Goal: Use online tool/utility: Use online tool/utility

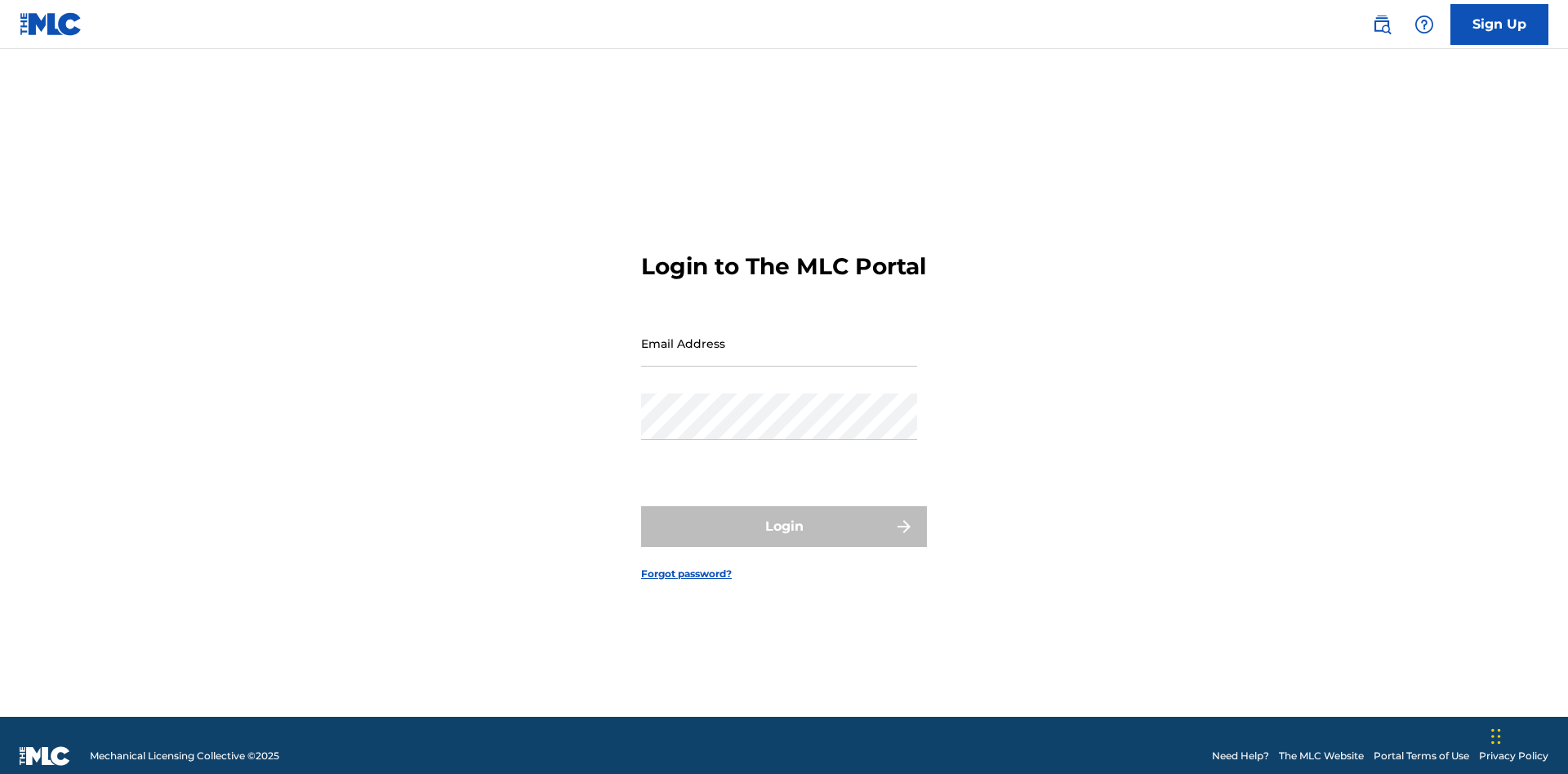
scroll to position [21, 0]
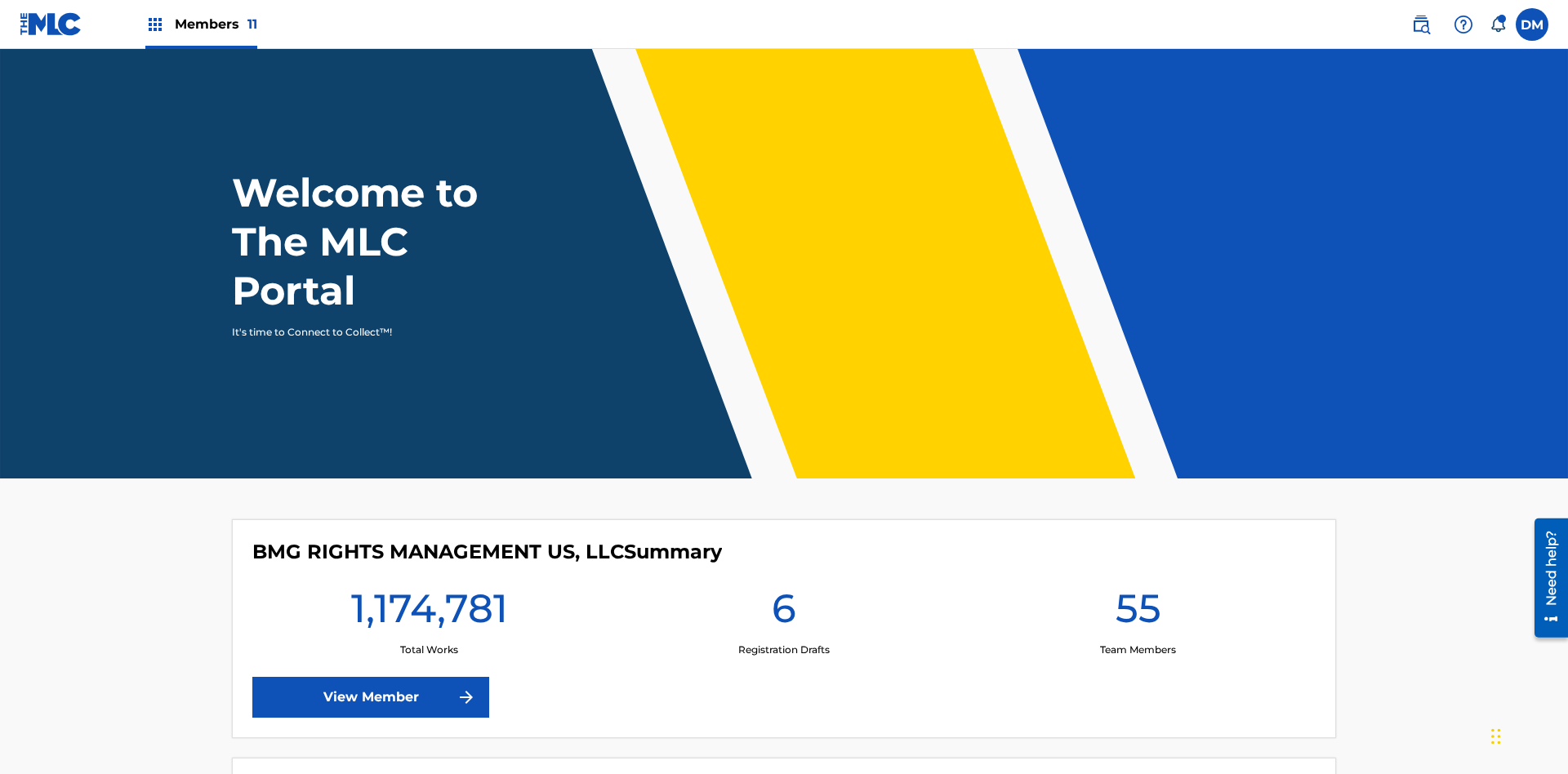
scroll to position [71, 0]
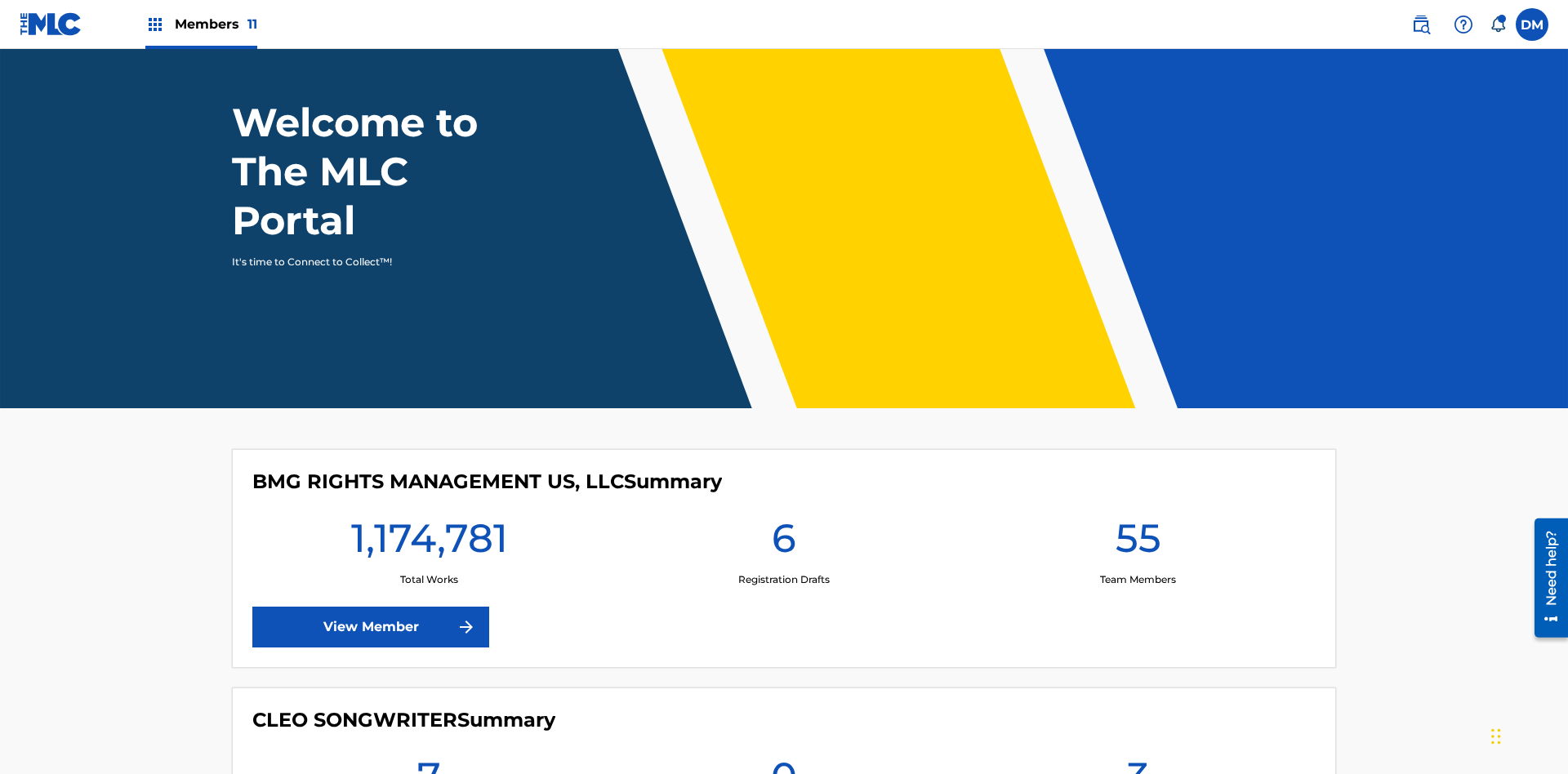
click at [201, 24] on span "Members 11" at bounding box center [216, 24] width 82 height 18
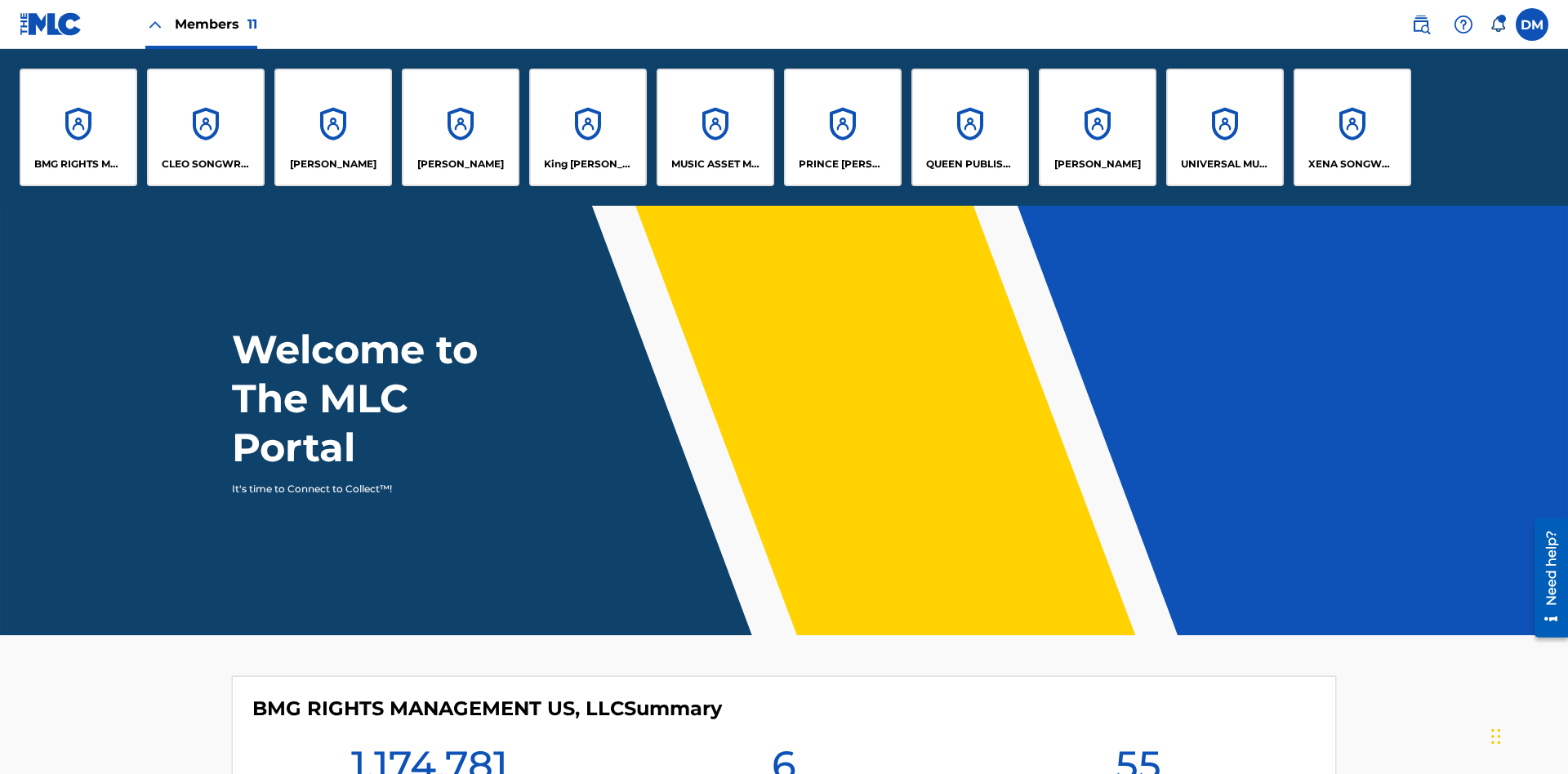
click at [970, 164] on p "QUEEN PUBLISHA" at bounding box center [970, 164] width 89 height 15
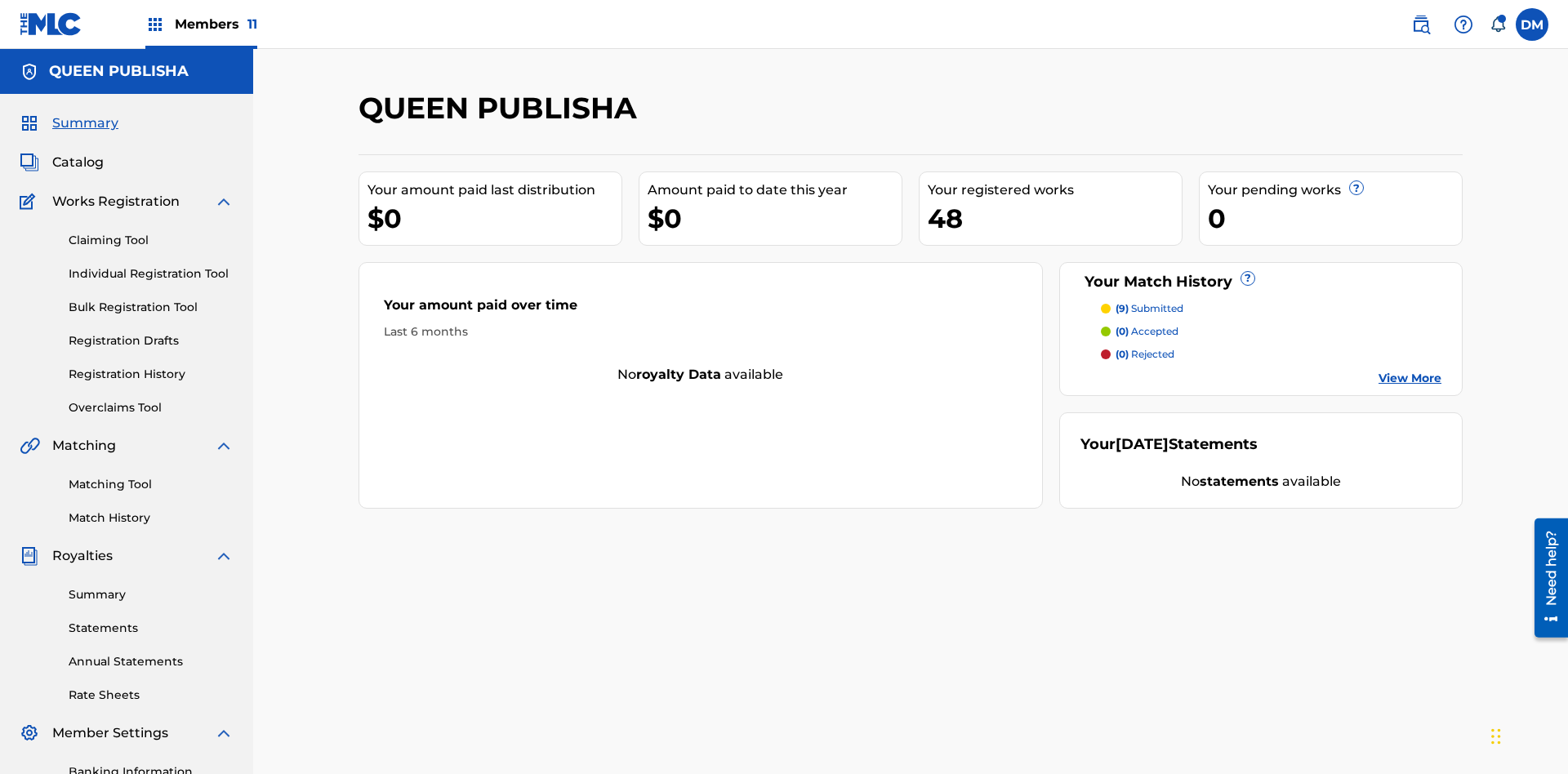
scroll to position [238, 0]
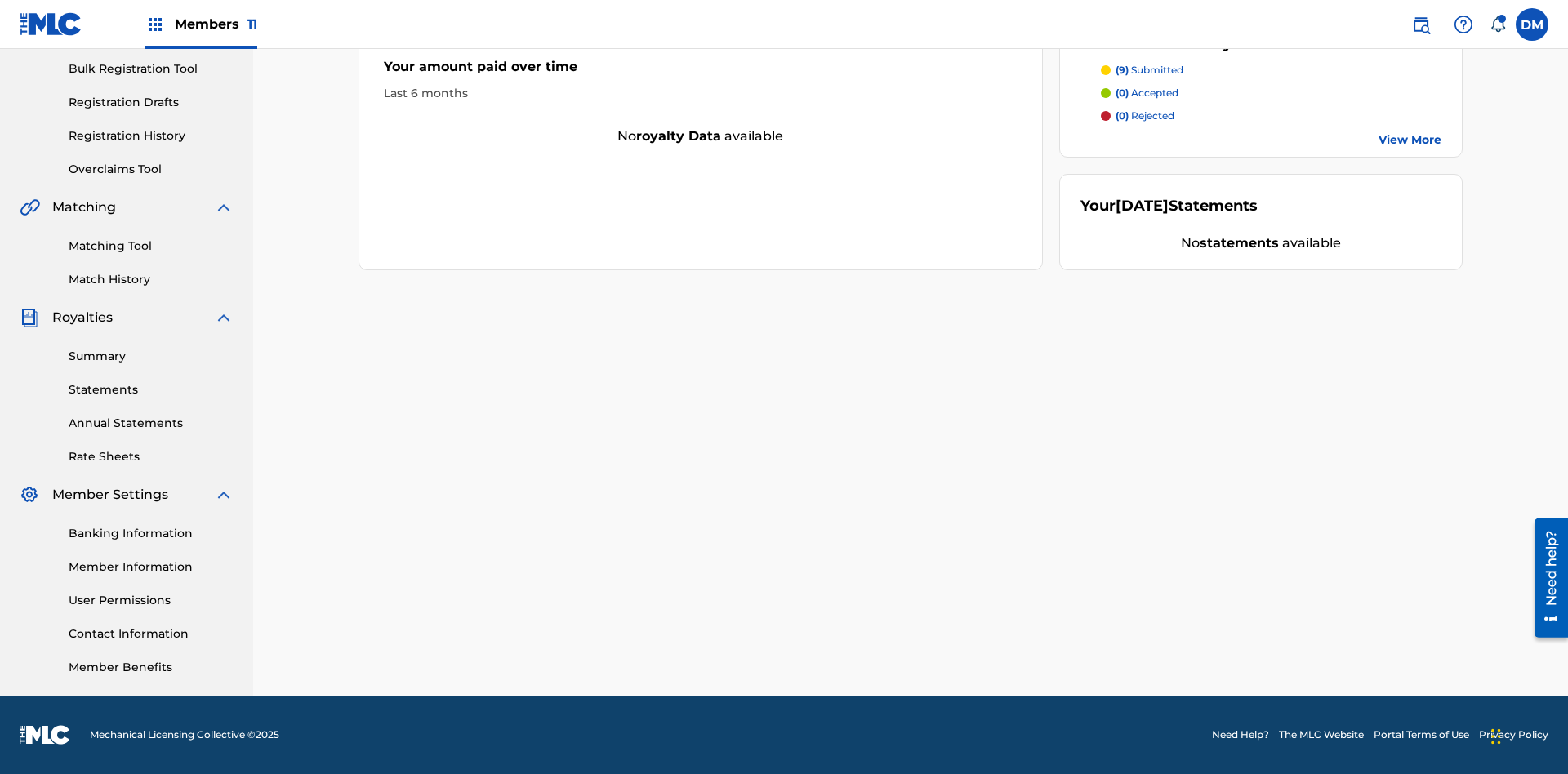
click at [151, 245] on link "Matching Tool" at bounding box center [151, 245] width 165 height 17
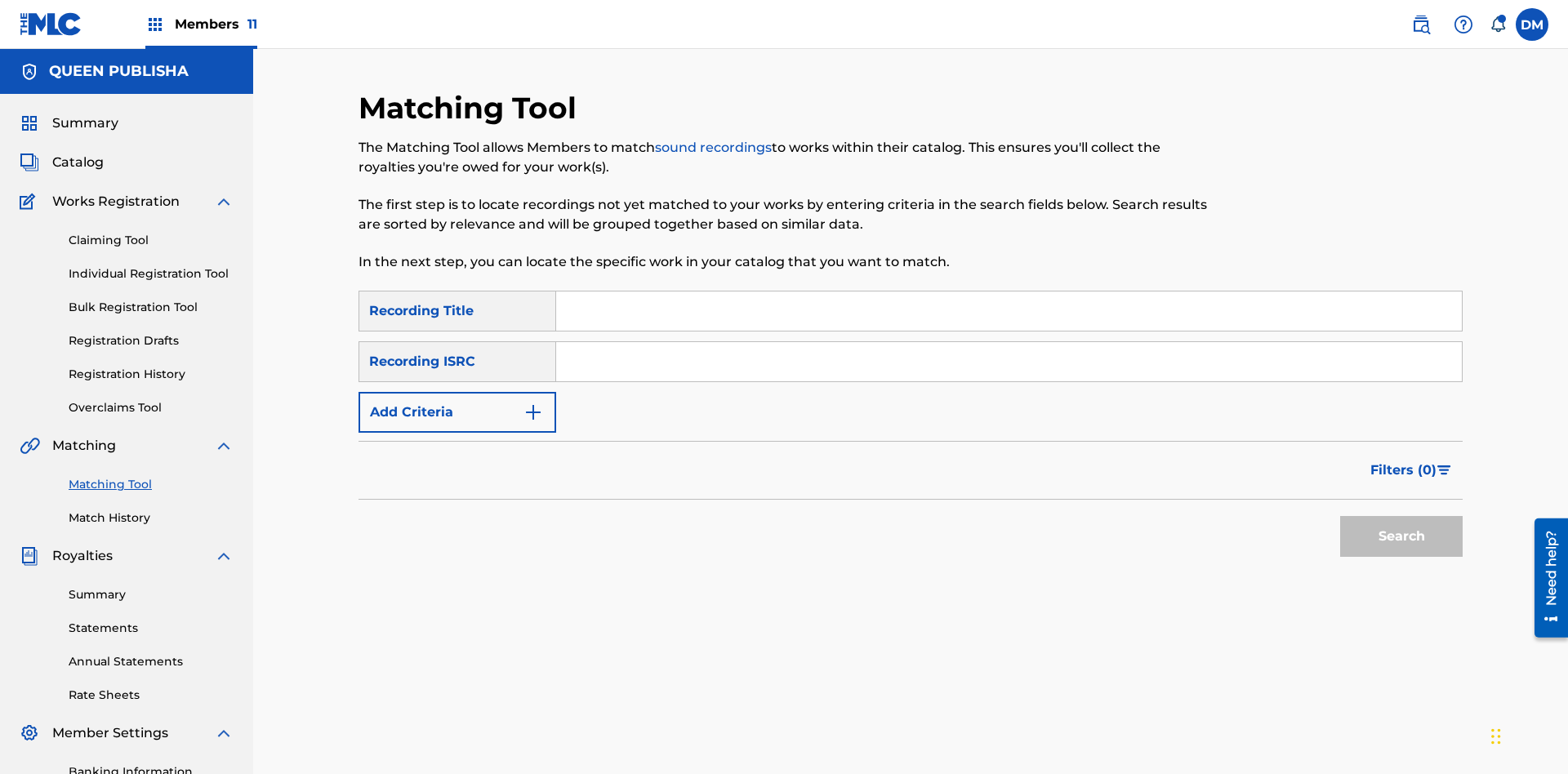
scroll to position [238, 0]
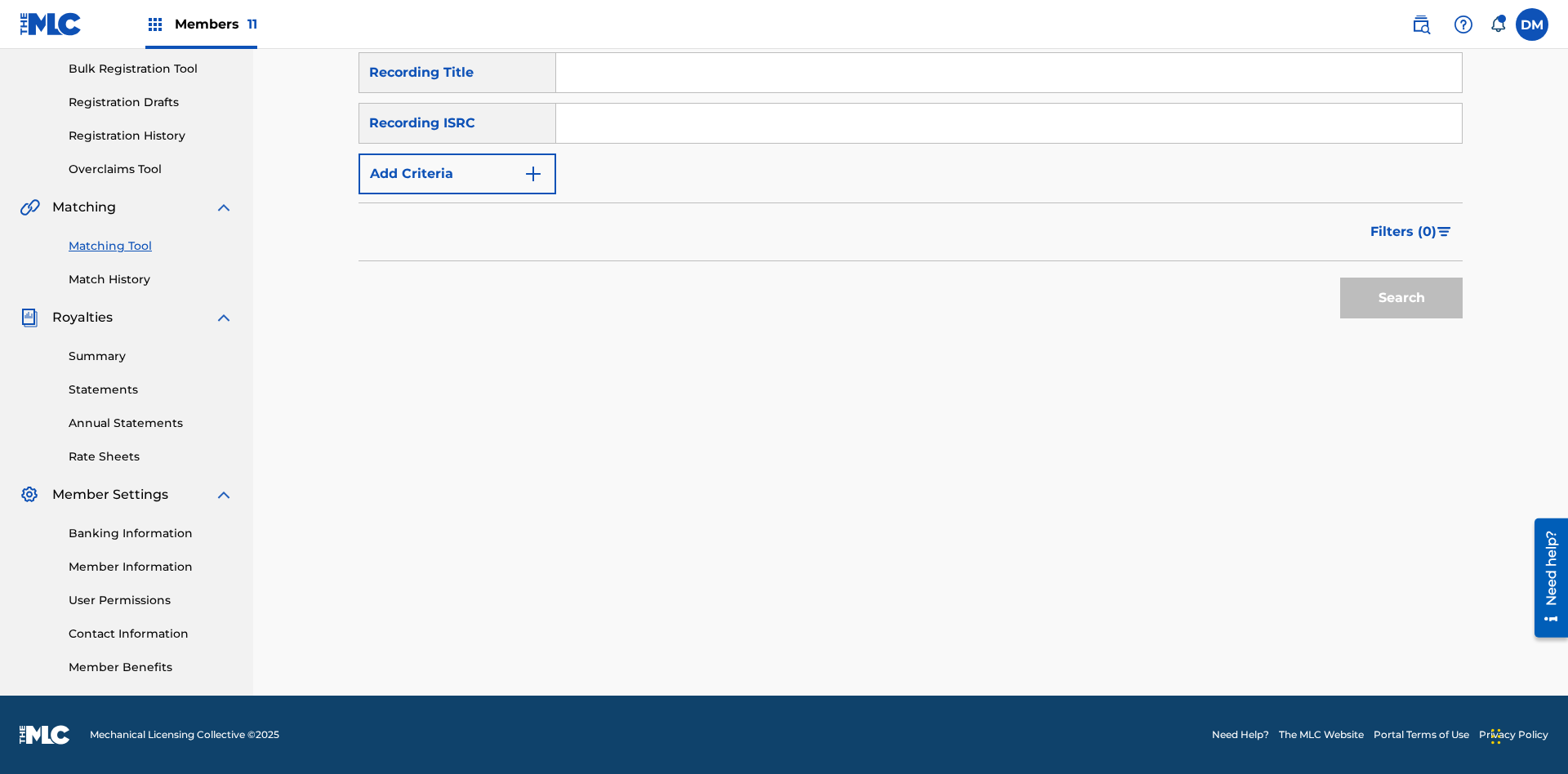
click at [457, 174] on button "Add Criteria" at bounding box center [457, 174] width 198 height 41
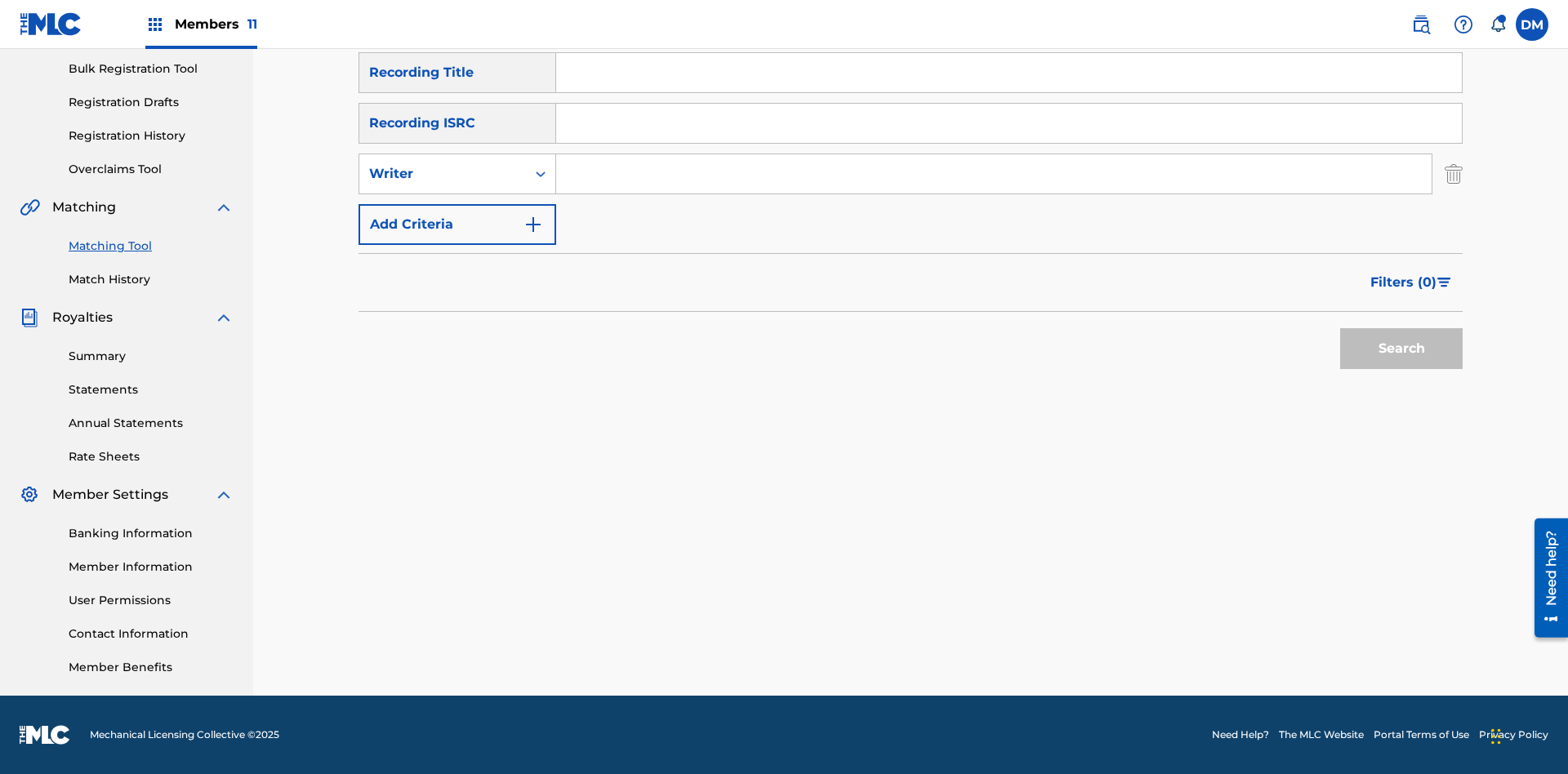
click at [457, 224] on button "Add Criteria" at bounding box center [457, 224] width 198 height 41
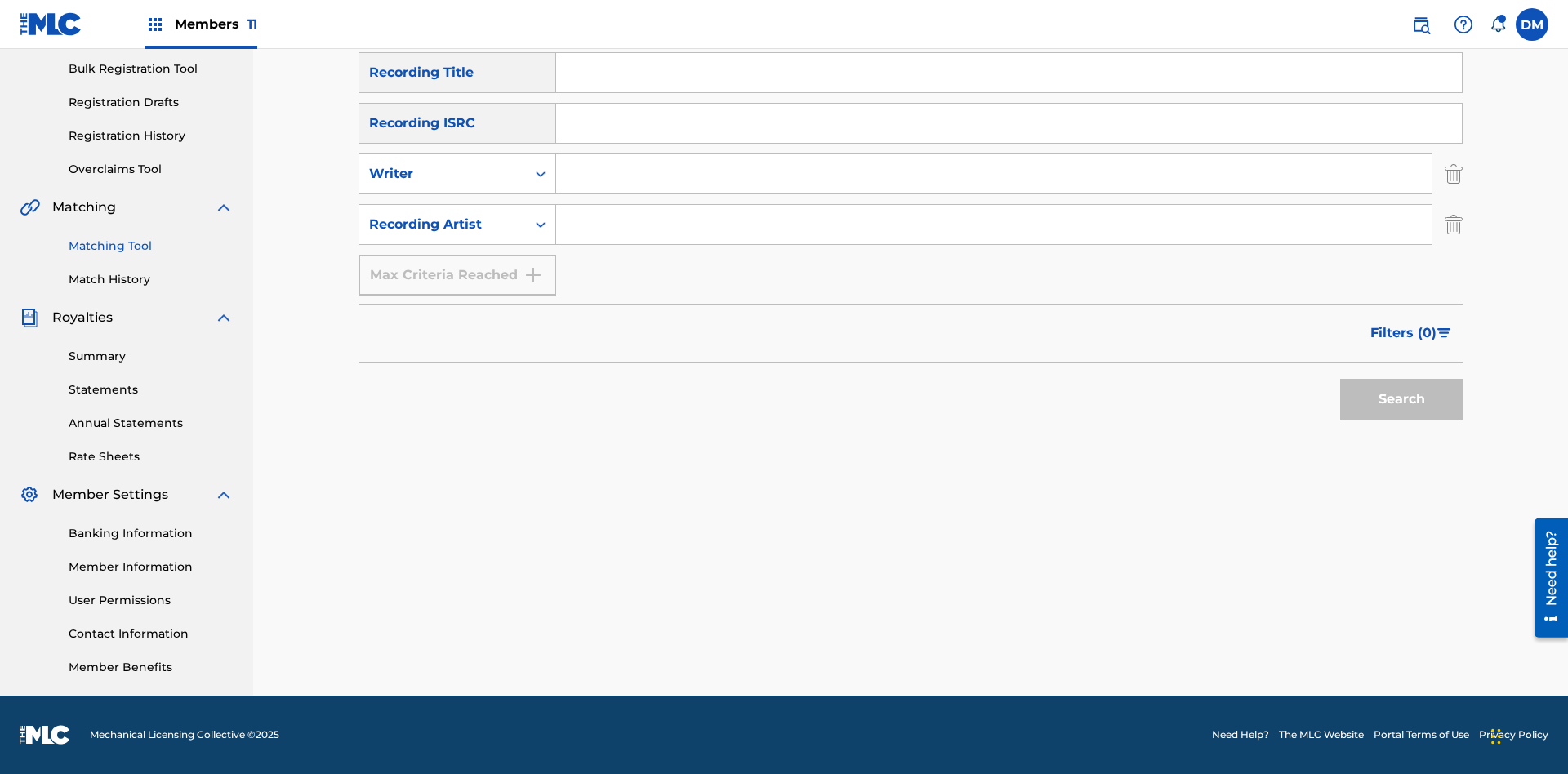
click at [1008, 93] on input "Search Form" at bounding box center [1009, 72] width 905 height 39
type input "The"
click at [1401, 399] on button "Search" at bounding box center [1401, 398] width 123 height 41
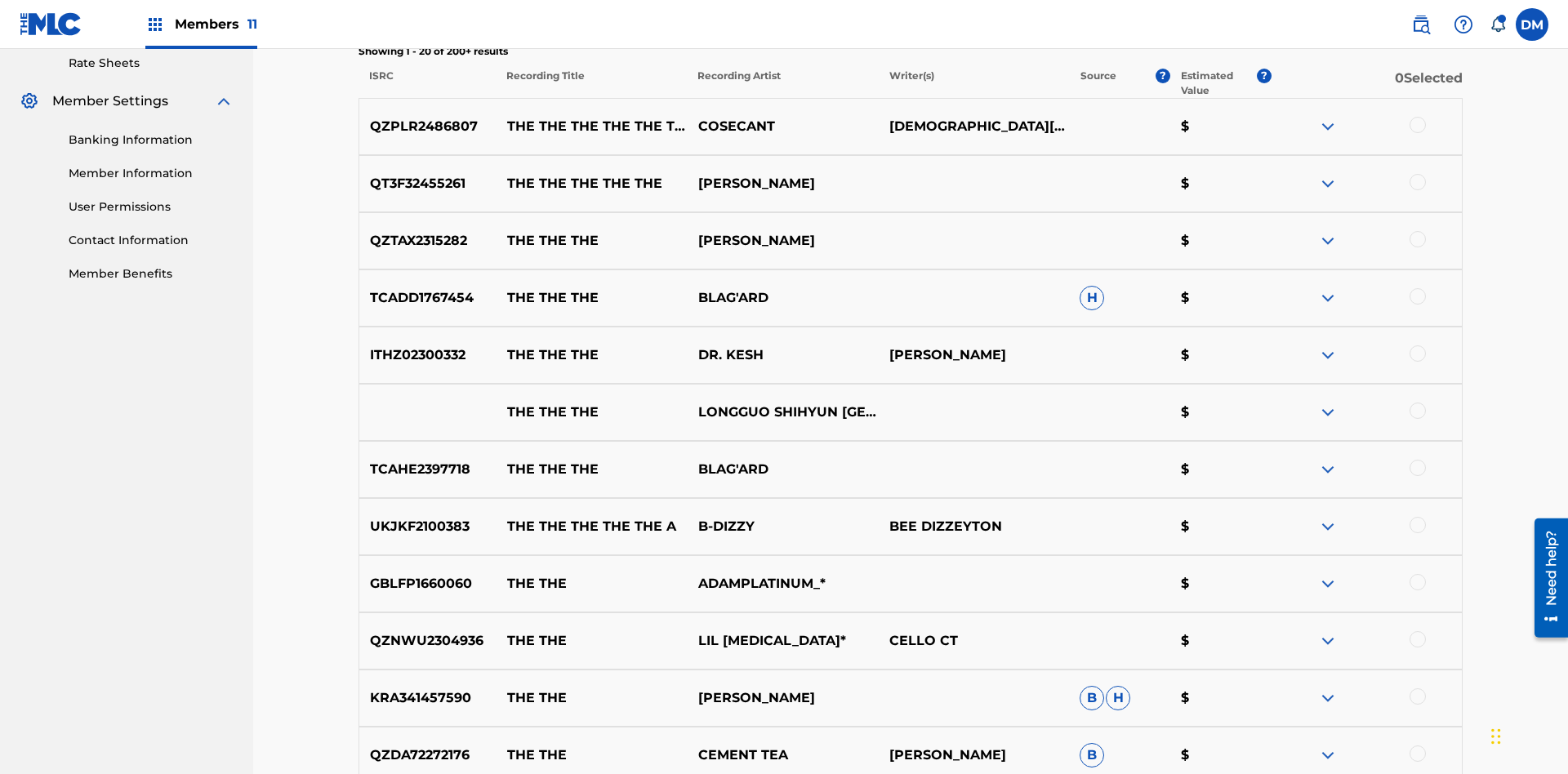
click at [1417, 116] on div at bounding box center [1418, 125] width 16 height 16
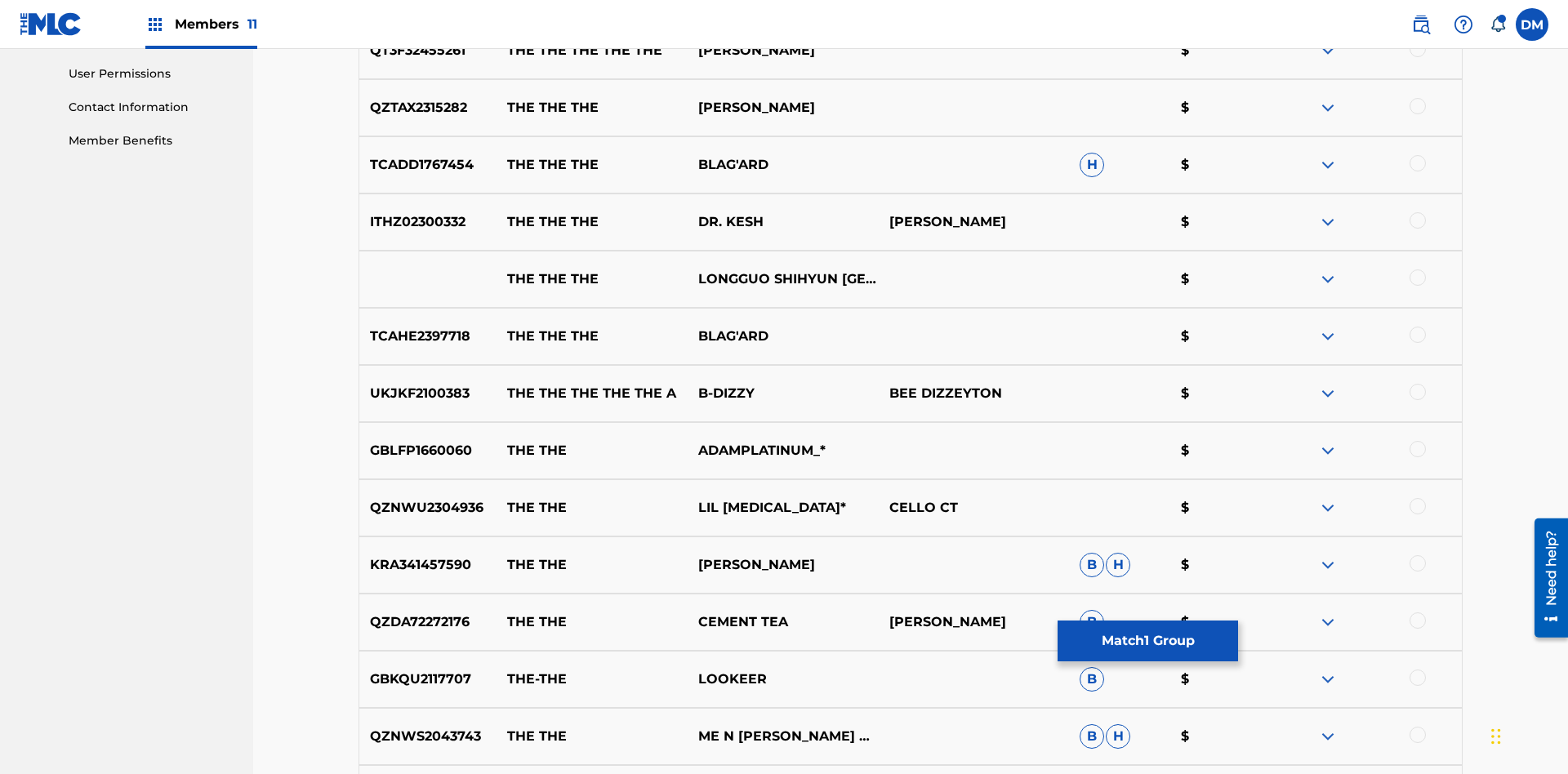
click at [1417, 106] on div at bounding box center [1418, 106] width 16 height 16
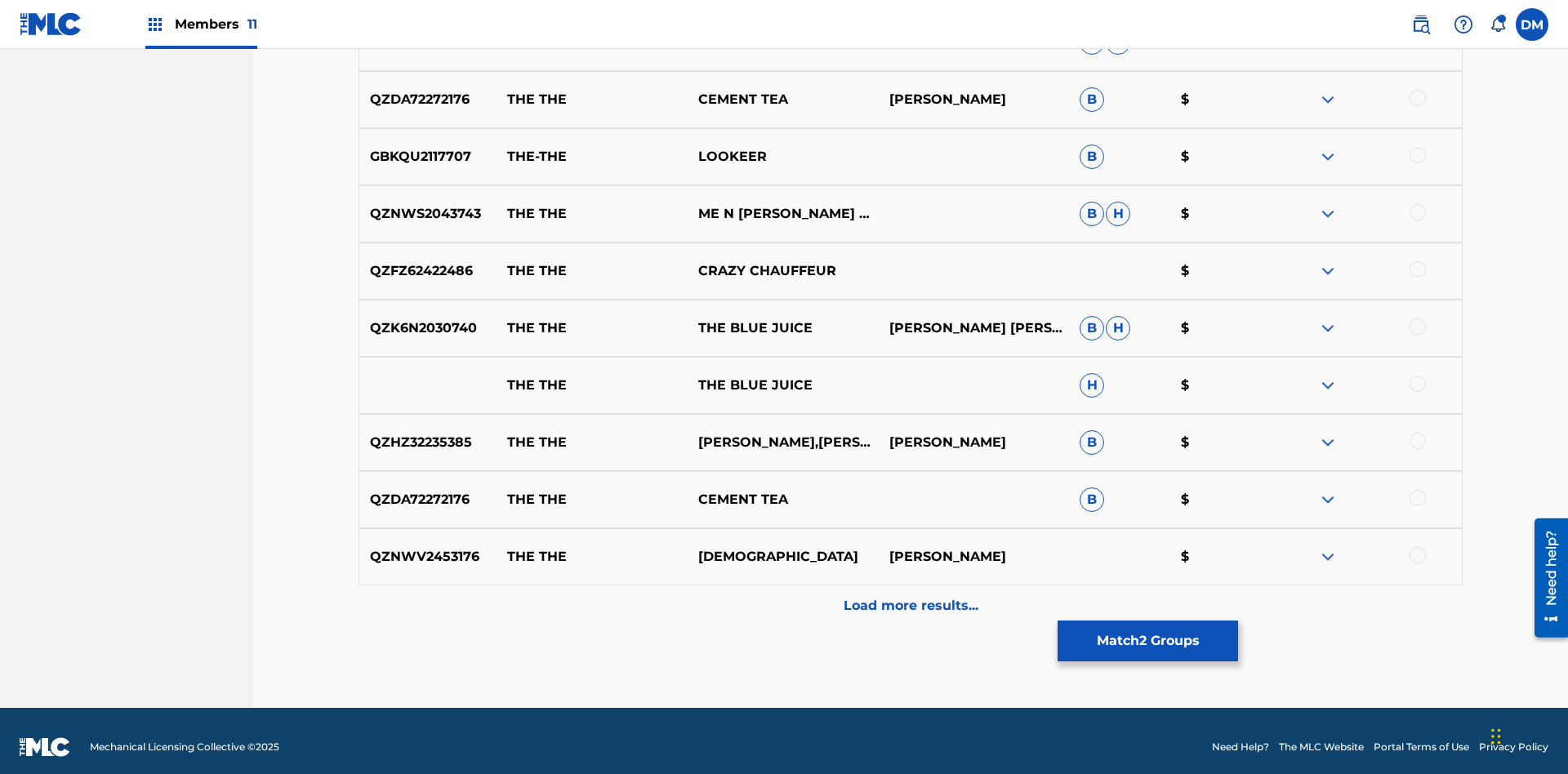
click at [1147, 640] on button "Match 2 Groups" at bounding box center [1147, 640] width 181 height 41
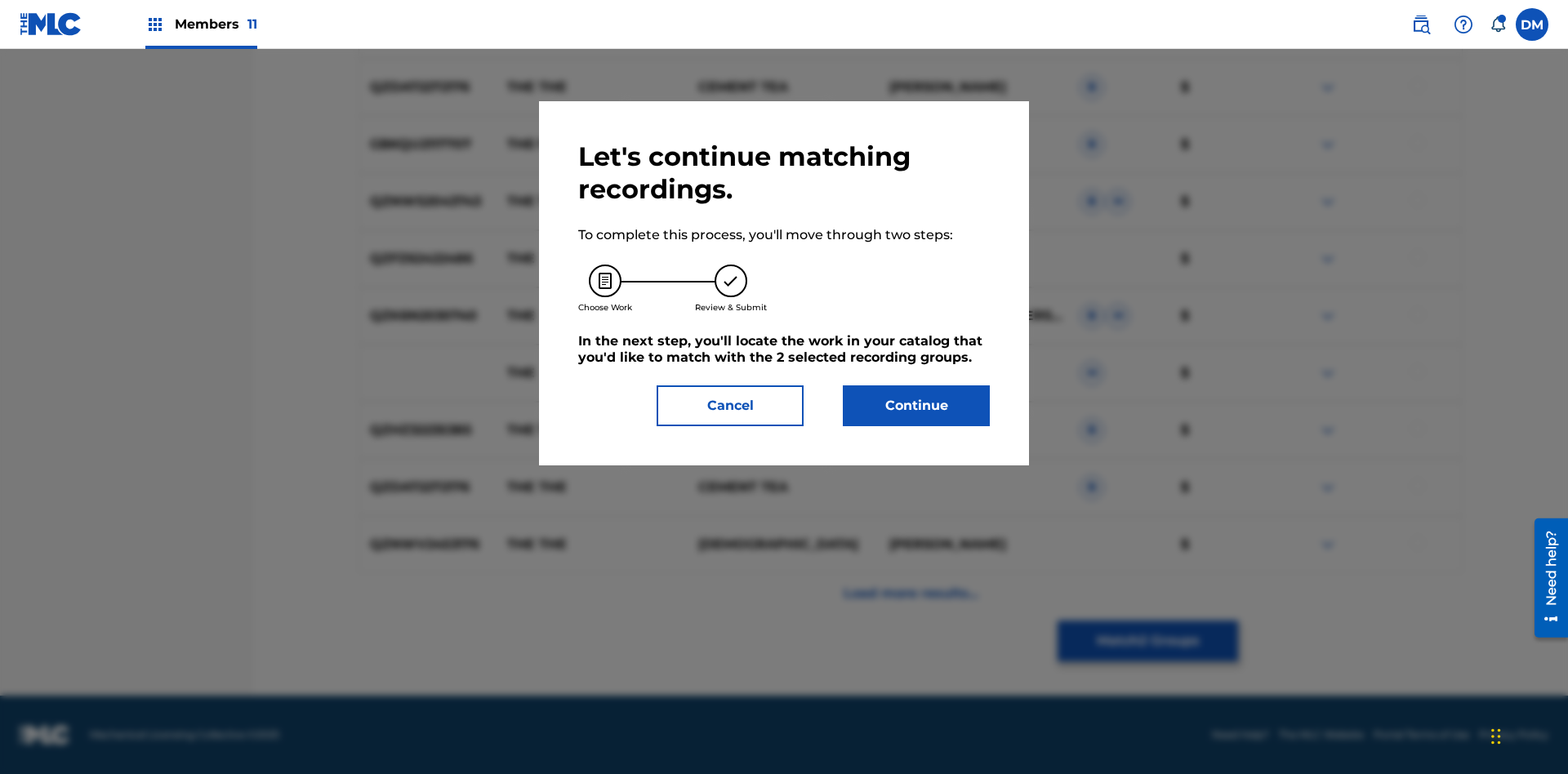
click at [916, 406] on button "Continue" at bounding box center [916, 406] width 147 height 41
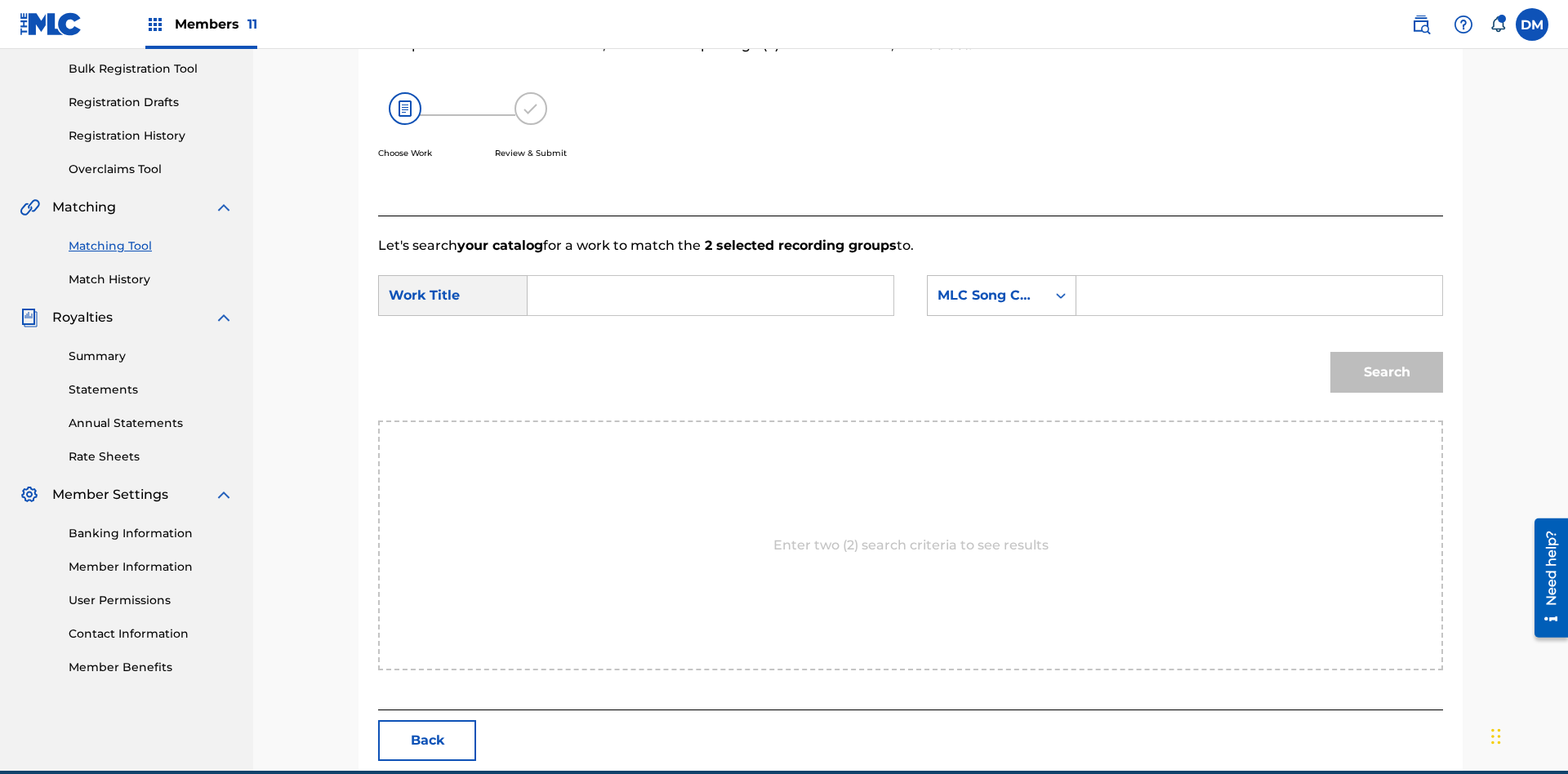
click at [710, 276] on input "Search Form" at bounding box center [710, 295] width 338 height 39
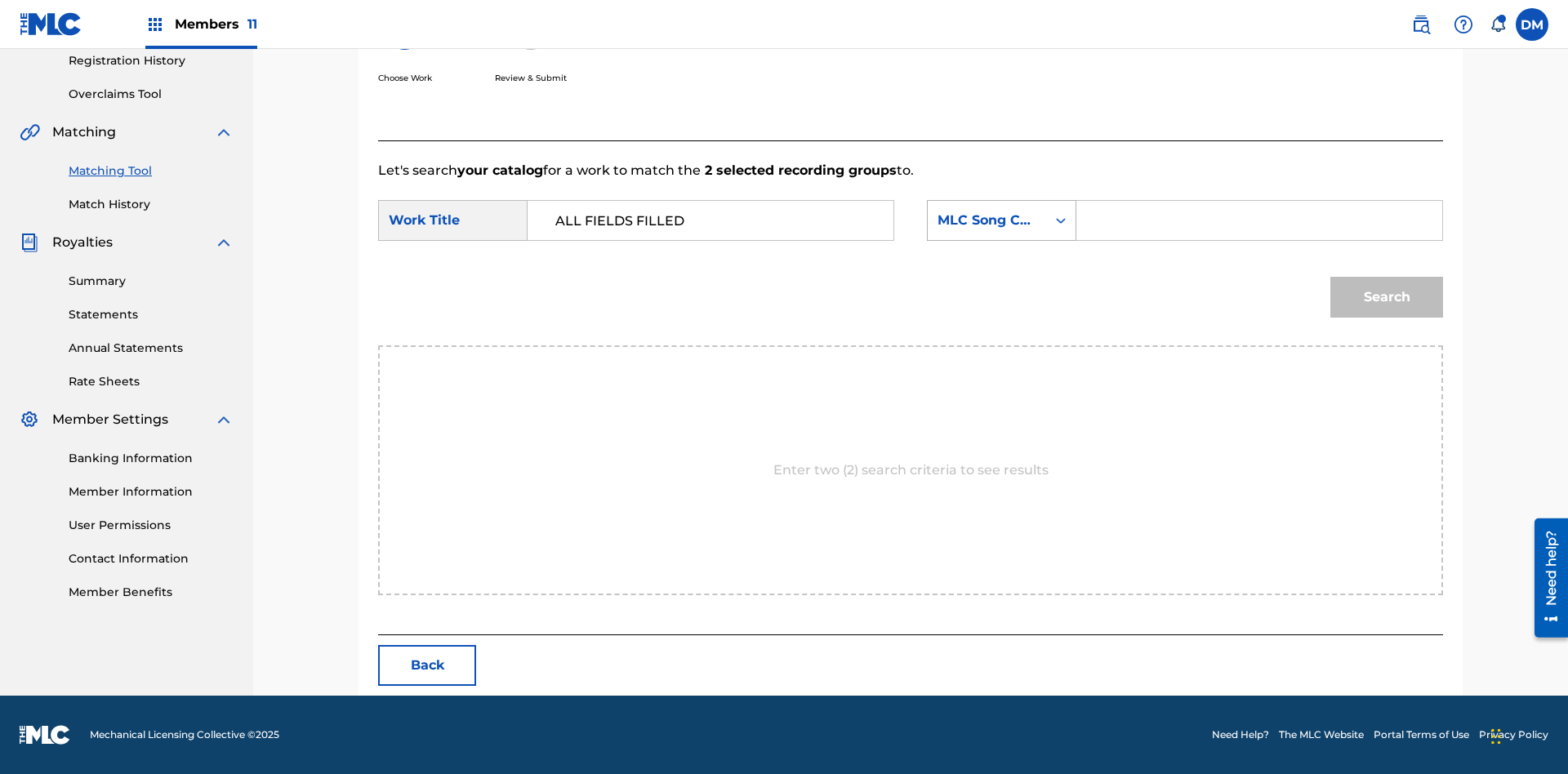
type input "ALL FIELDS FILLED"
click at [1001, 221] on div "MLC Song Code" at bounding box center [987, 220] width 99 height 19
click at [1001, 242] on div "ISWC" at bounding box center [1001, 241] width 148 height 41
click at [1258, 221] on input "Search Form" at bounding box center [1259, 220] width 338 height 39
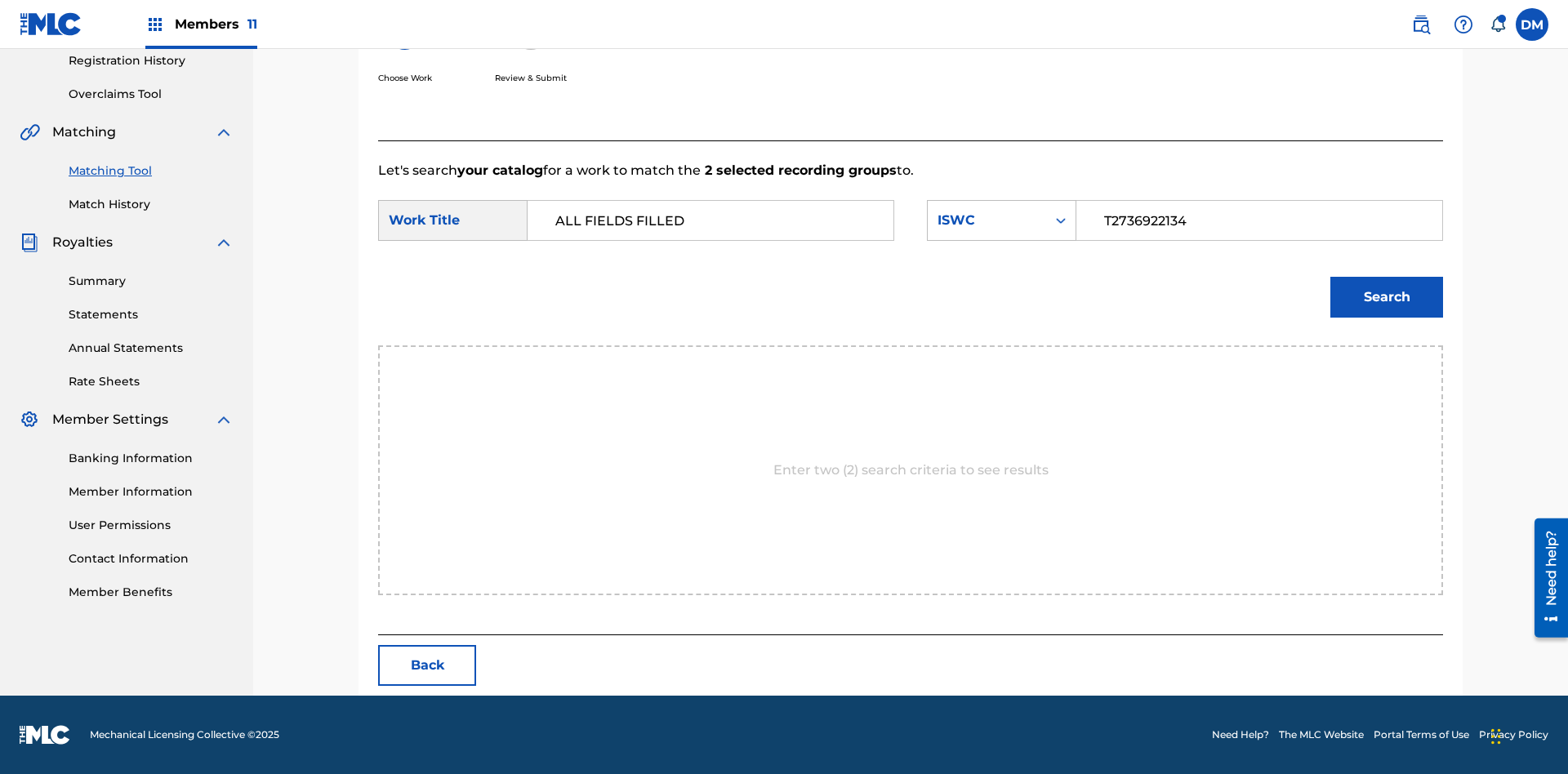
type input "T2736922134"
click at [1387, 297] on button "Search" at bounding box center [1387, 297] width 113 height 41
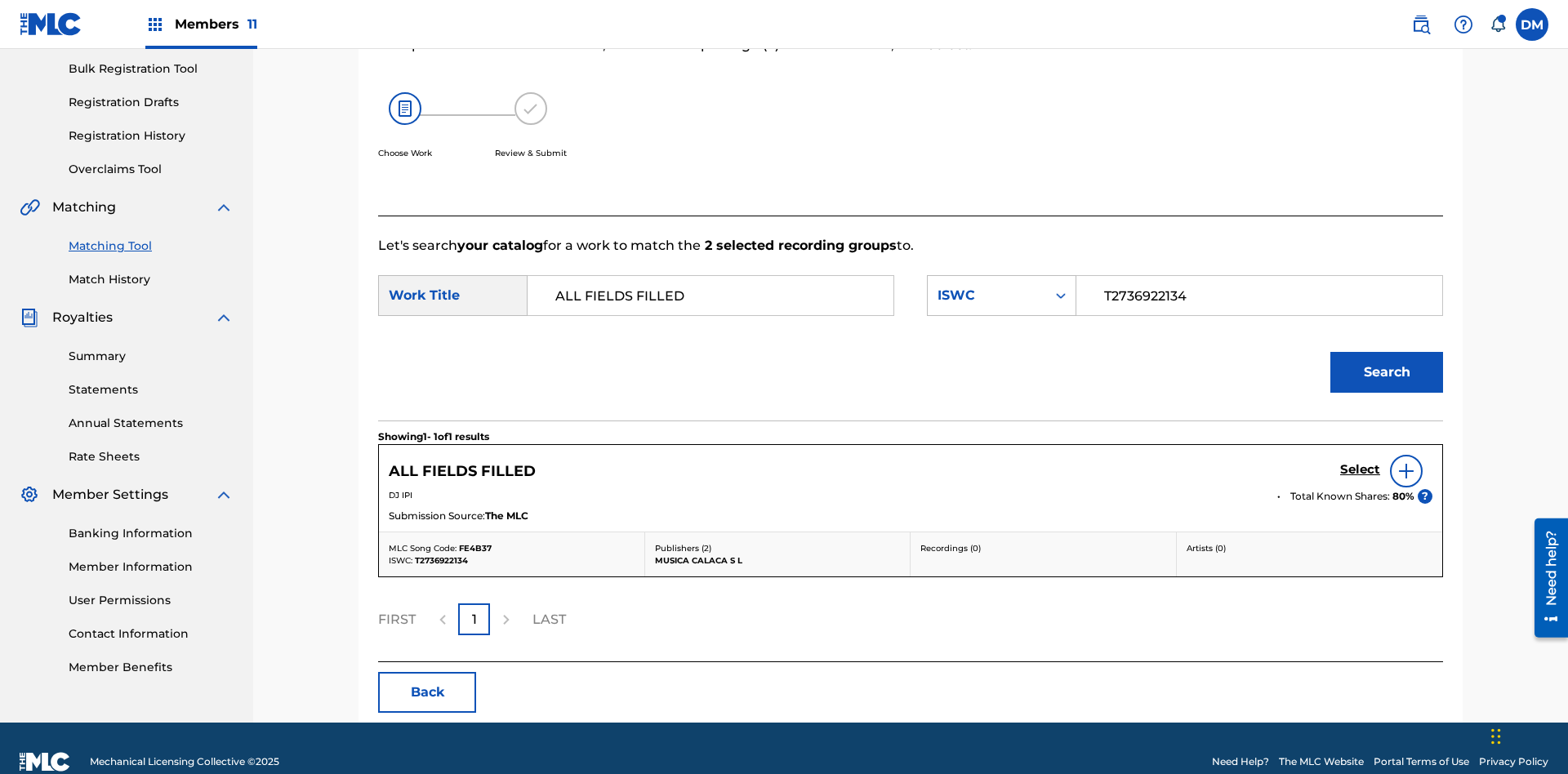
scroll to position [266, 0]
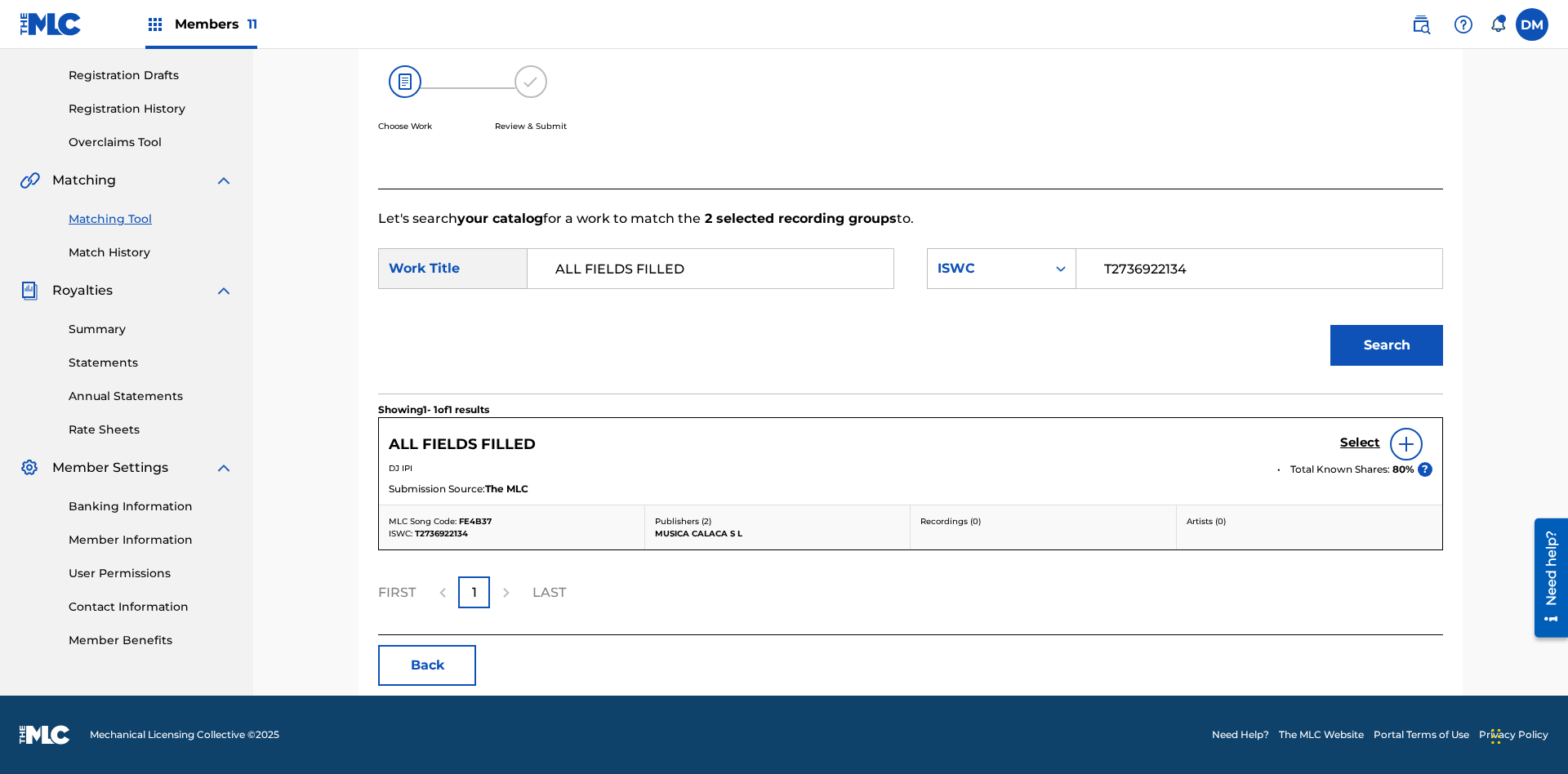
click at [1360, 442] on h5 "Select" at bounding box center [1360, 442] width 40 height 16
